Goal: Transaction & Acquisition: Download file/media

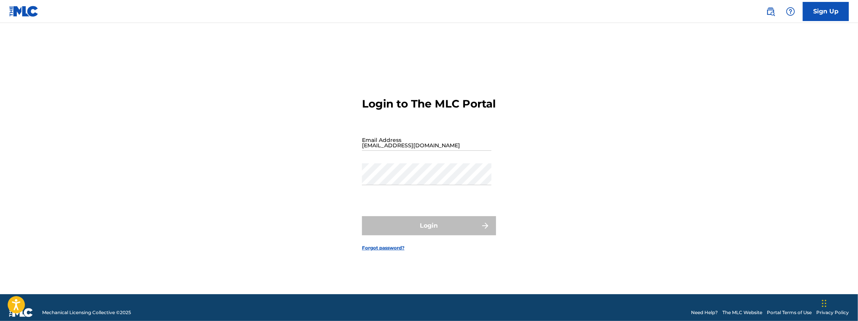
click at [427, 151] on input "[EMAIL_ADDRESS][DOMAIN_NAME]" at bounding box center [426, 140] width 129 height 22
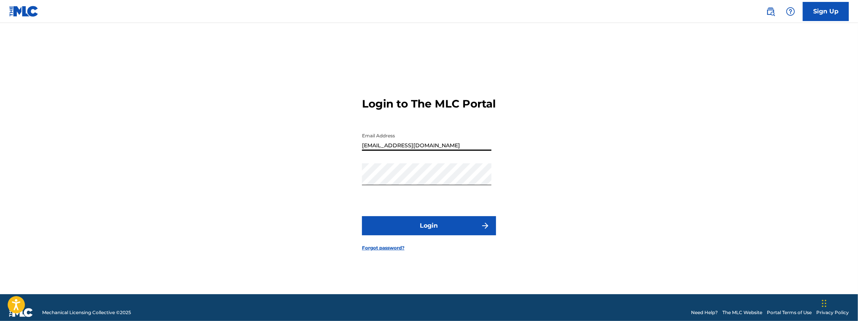
click at [427, 151] on input "[EMAIL_ADDRESS][DOMAIN_NAME]" at bounding box center [426, 140] width 129 height 22
type input "[EMAIL_ADDRESS][DOMAIN_NAME]"
click at [362, 216] on button "Login" at bounding box center [429, 225] width 134 height 19
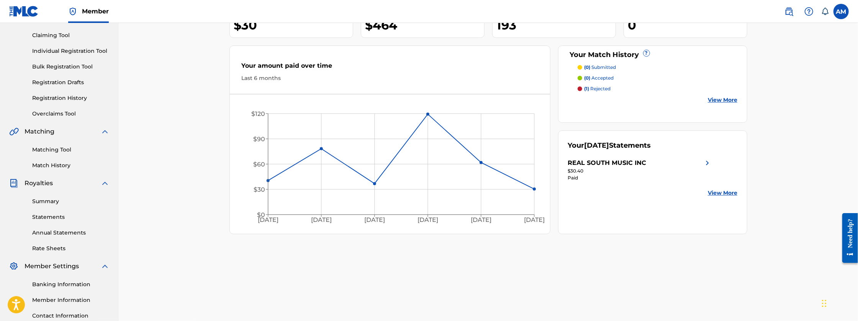
scroll to position [89, 0]
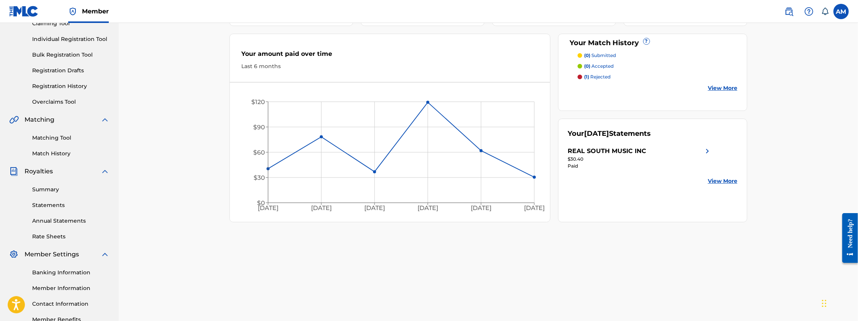
click at [49, 235] on link "Rate Sheets" at bounding box center [70, 237] width 77 height 8
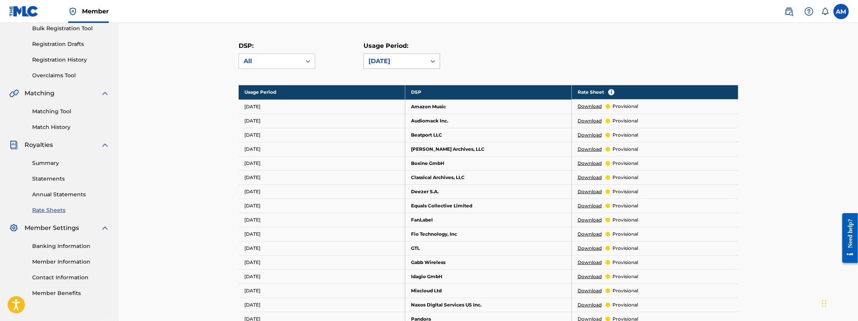
scroll to position [115, 0]
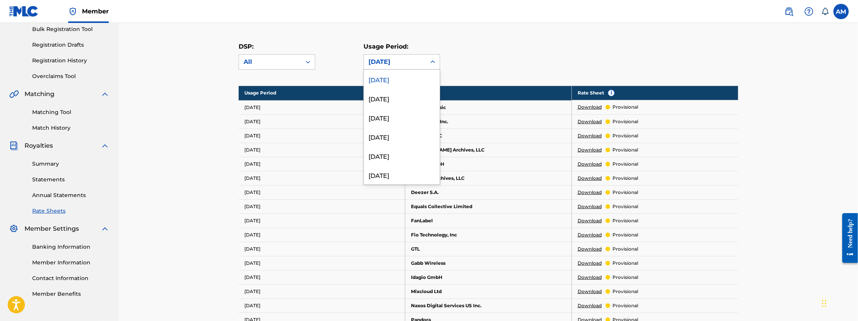
click at [423, 59] on div "[DATE]" at bounding box center [395, 62] width 62 height 15
click at [396, 118] on div "[DATE]" at bounding box center [402, 117] width 76 height 19
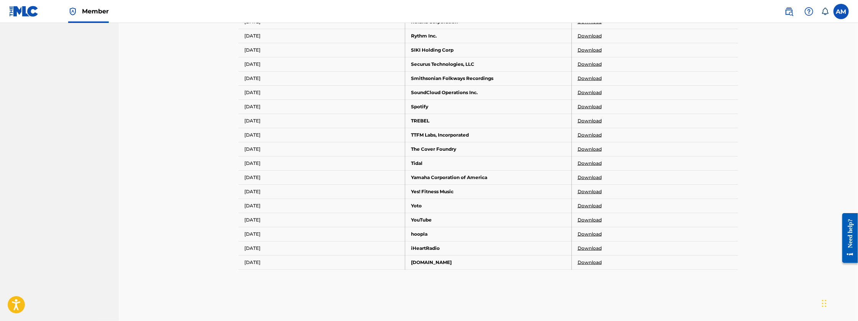
scroll to position [672, 0]
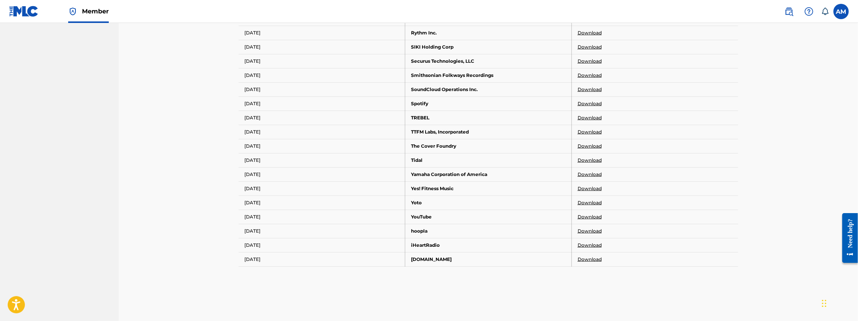
click at [595, 214] on link "Download" at bounding box center [590, 217] width 24 height 7
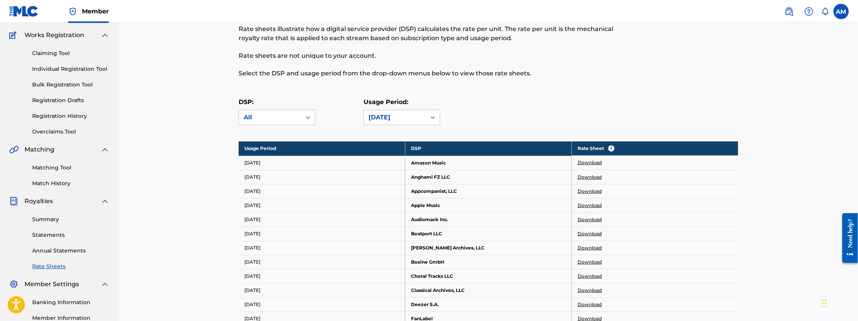
scroll to position [38, 0]
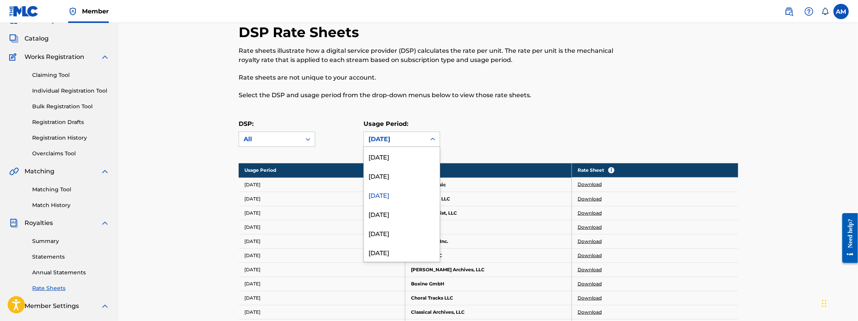
click at [411, 144] on div "[DATE]" at bounding box center [395, 139] width 62 height 15
click at [401, 177] on div "[DATE]" at bounding box center [402, 175] width 76 height 19
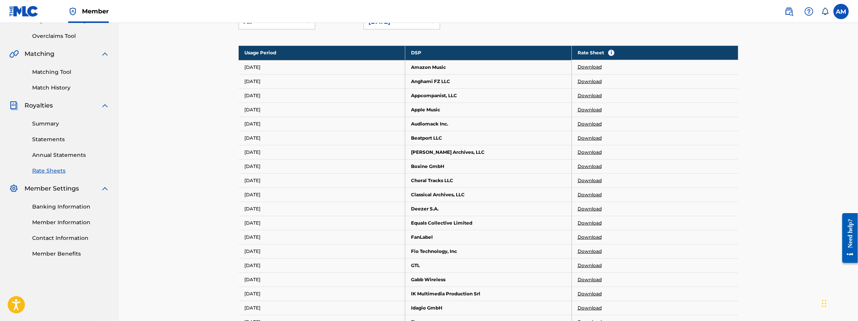
scroll to position [102, 0]
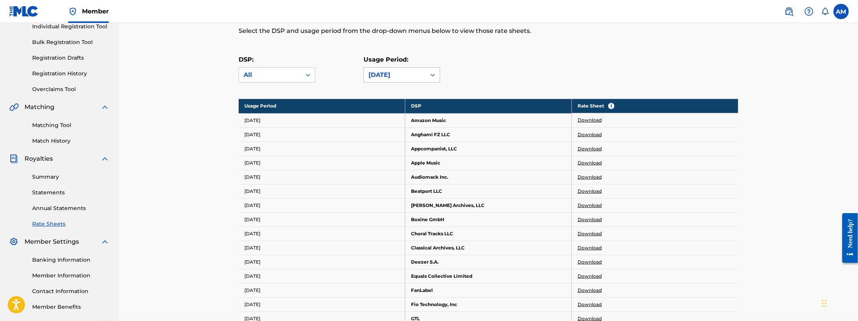
click at [428, 74] on div at bounding box center [433, 75] width 14 height 14
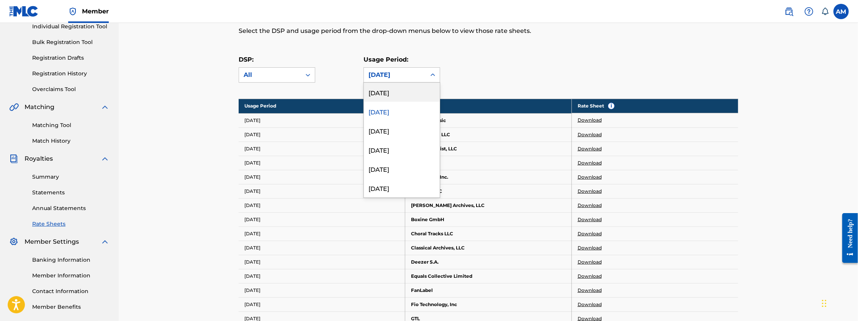
click at [412, 96] on div "[DATE]" at bounding box center [402, 92] width 76 height 19
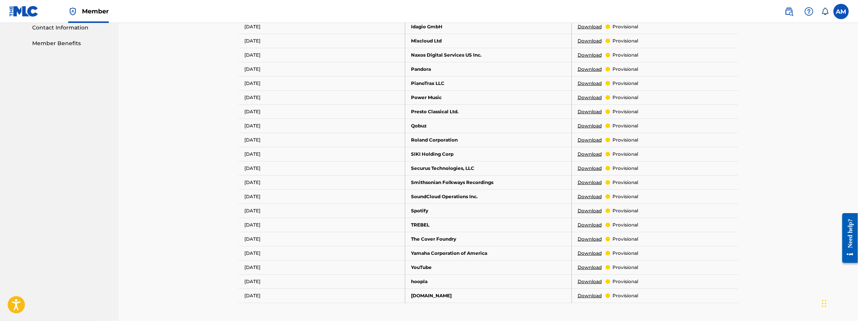
scroll to position [370, 0]
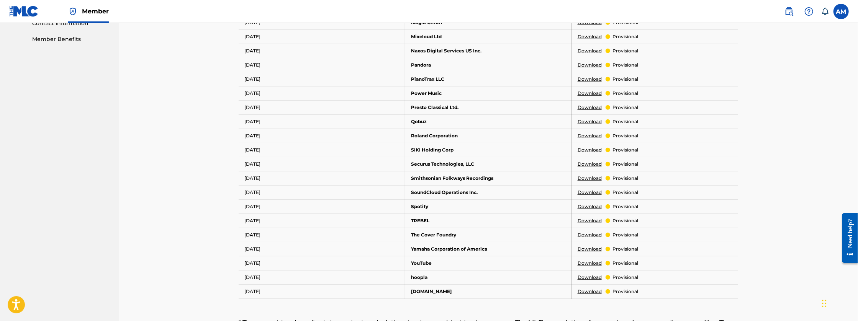
click at [588, 190] on link "Download" at bounding box center [590, 192] width 24 height 7
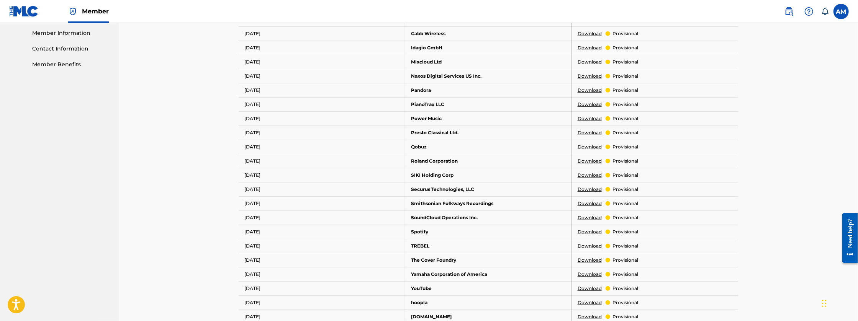
scroll to position [357, 0]
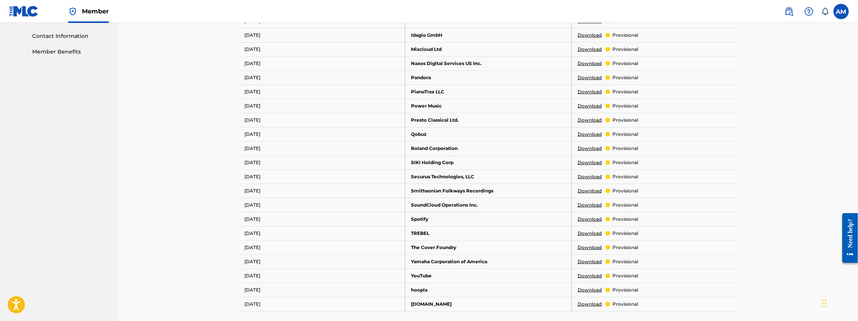
click at [592, 216] on link "Download" at bounding box center [590, 219] width 24 height 7
